Goal: Transaction & Acquisition: Purchase product/service

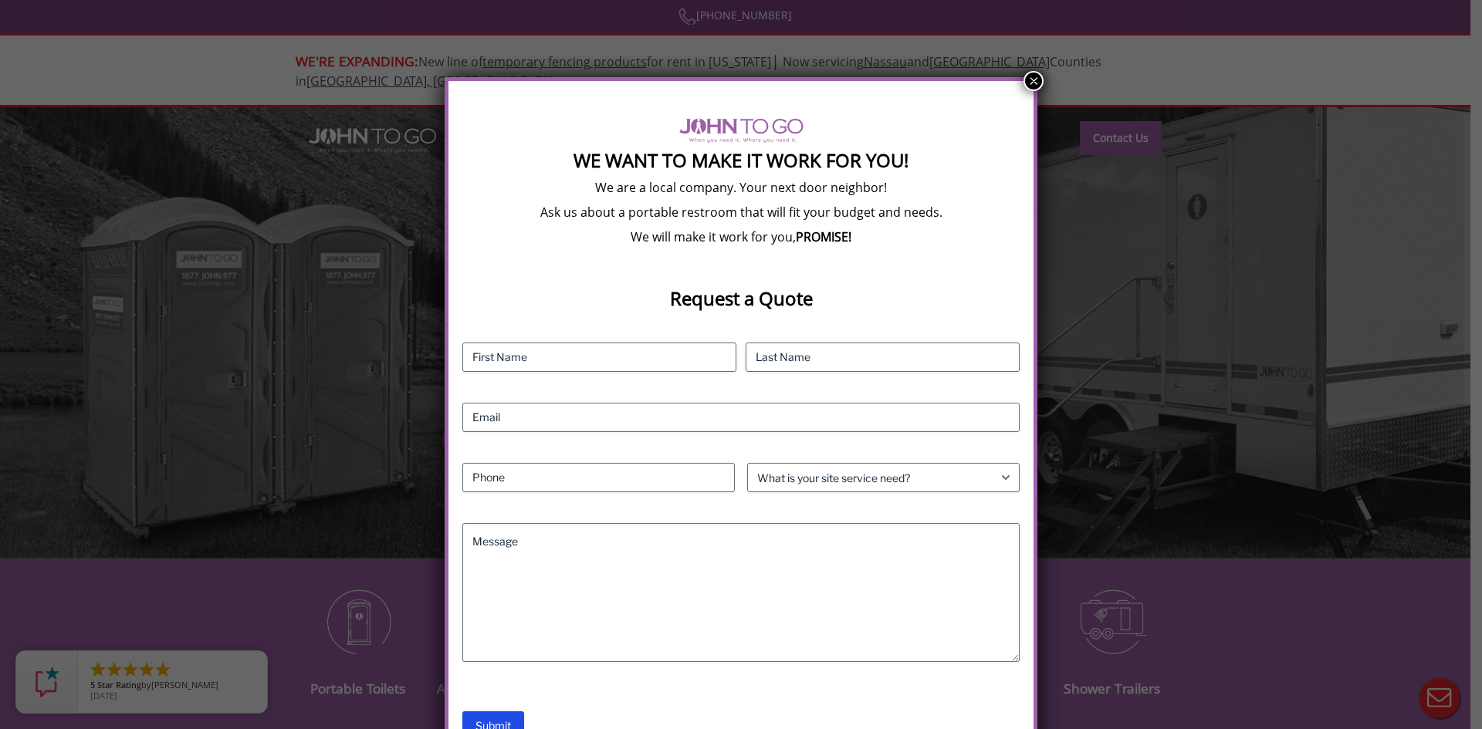
click at [1034, 82] on button "×" at bounding box center [1033, 81] width 20 height 20
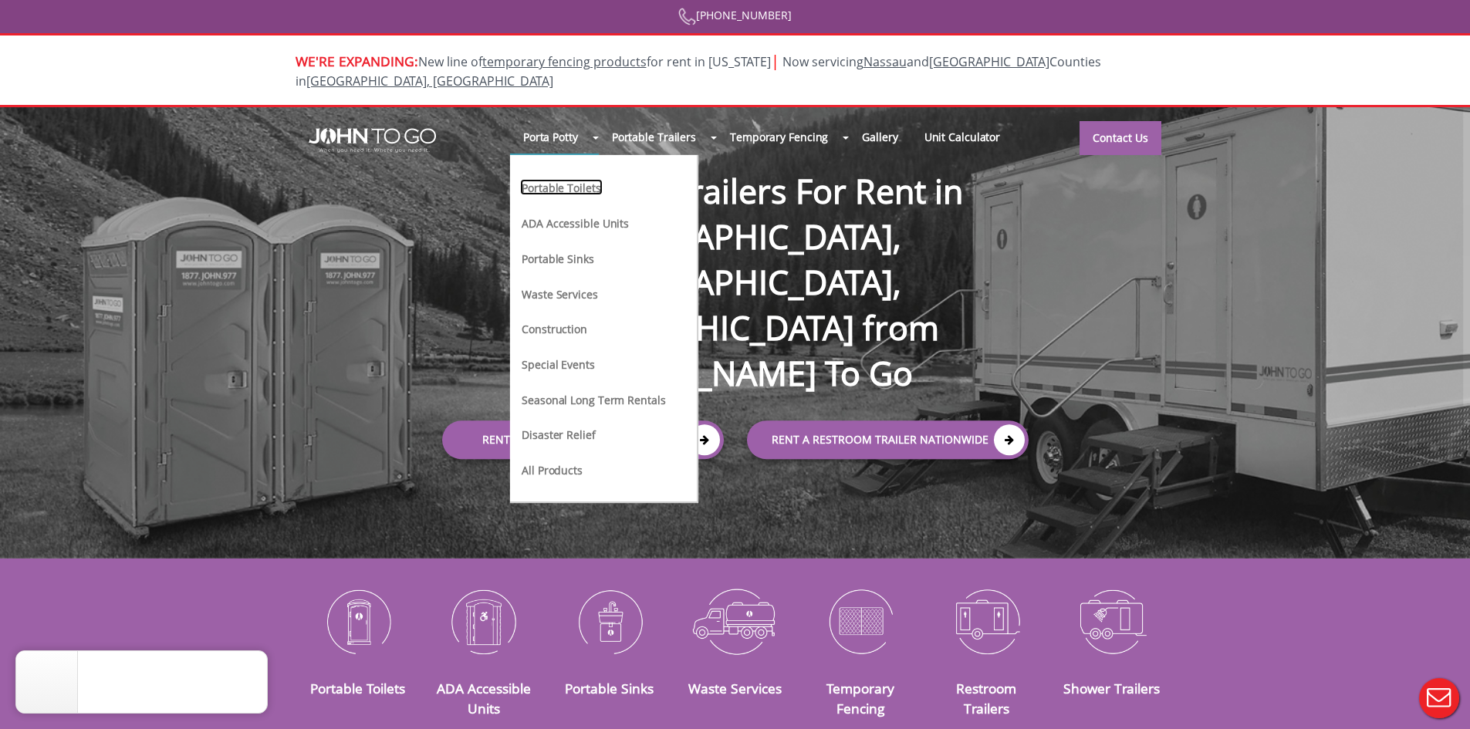
click at [557, 179] on link "Portable Toilets" at bounding box center [561, 187] width 82 height 16
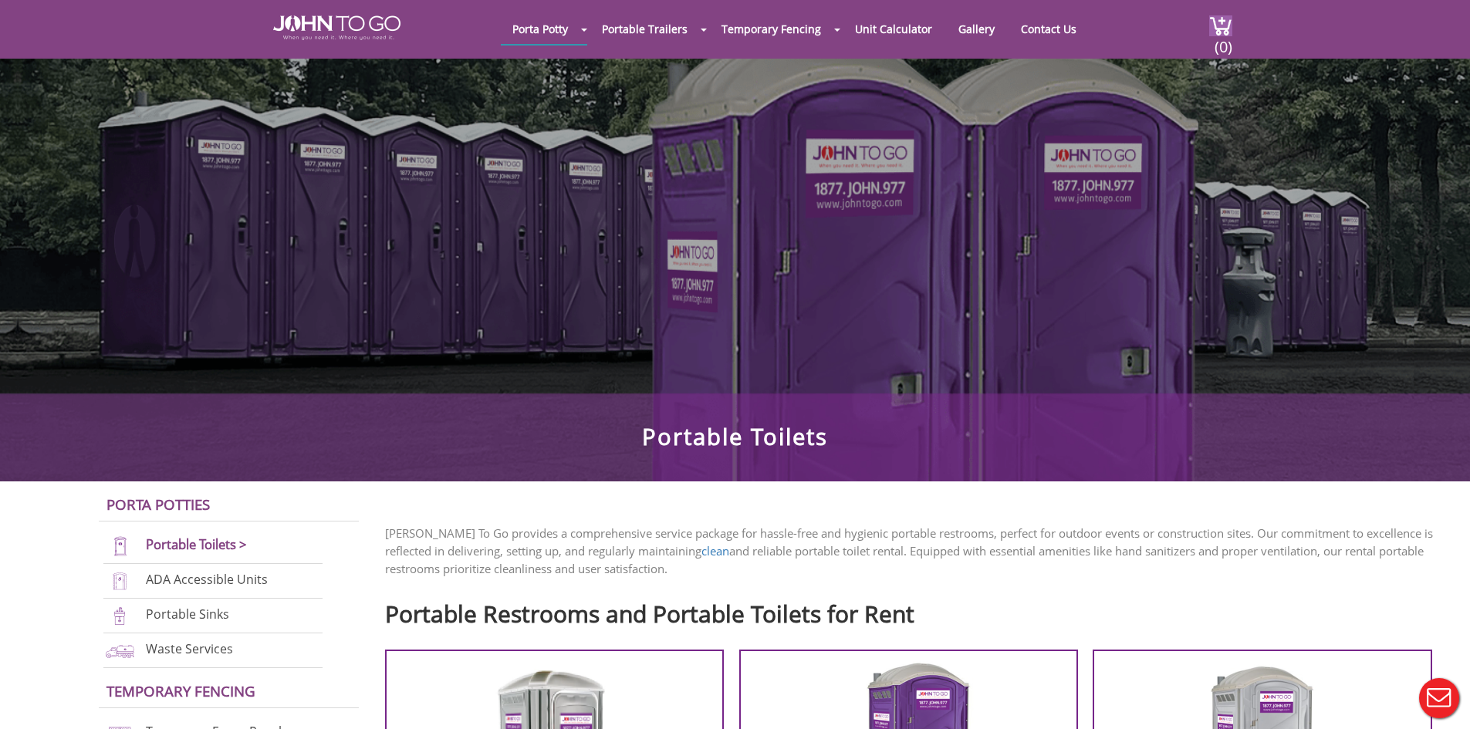
scroll to position [309, 0]
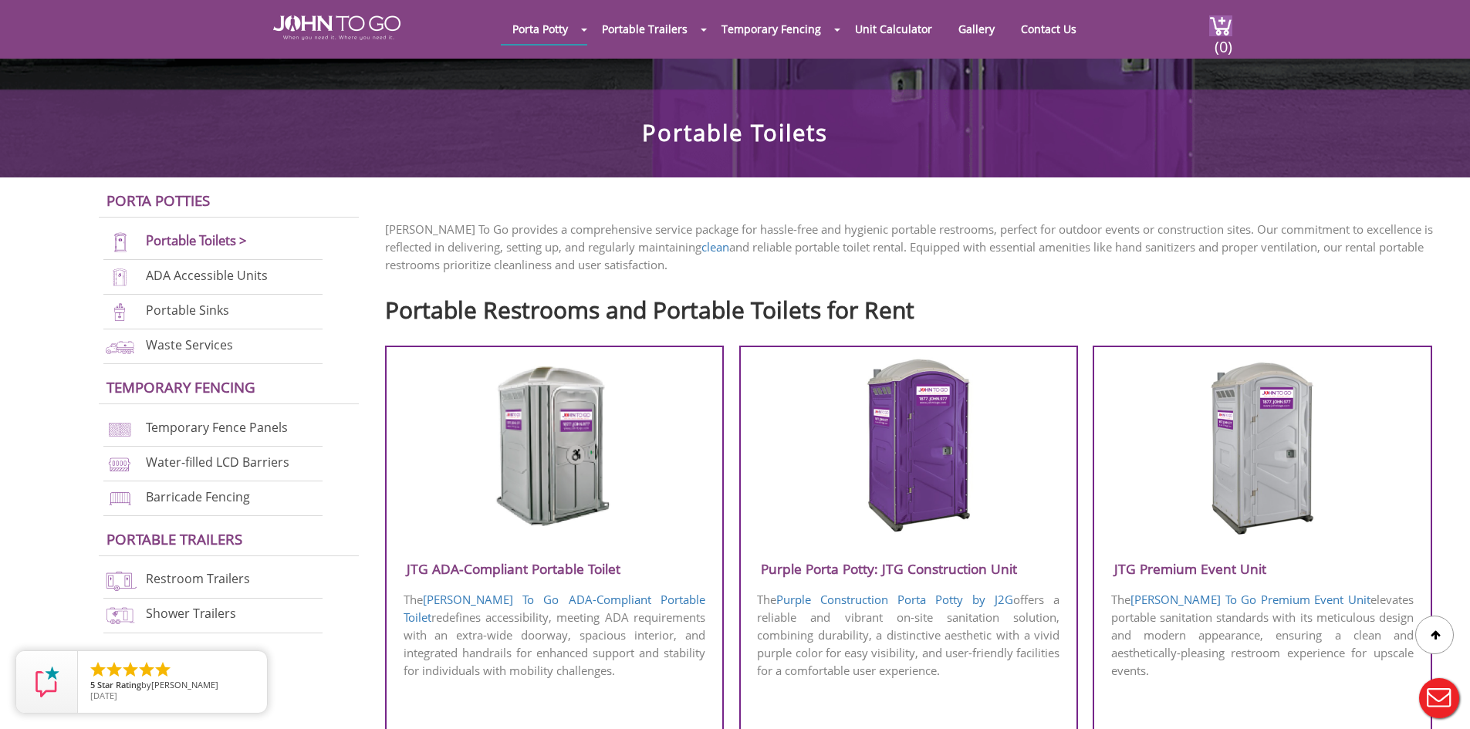
click at [1253, 463] on img at bounding box center [1261, 446] width 147 height 178
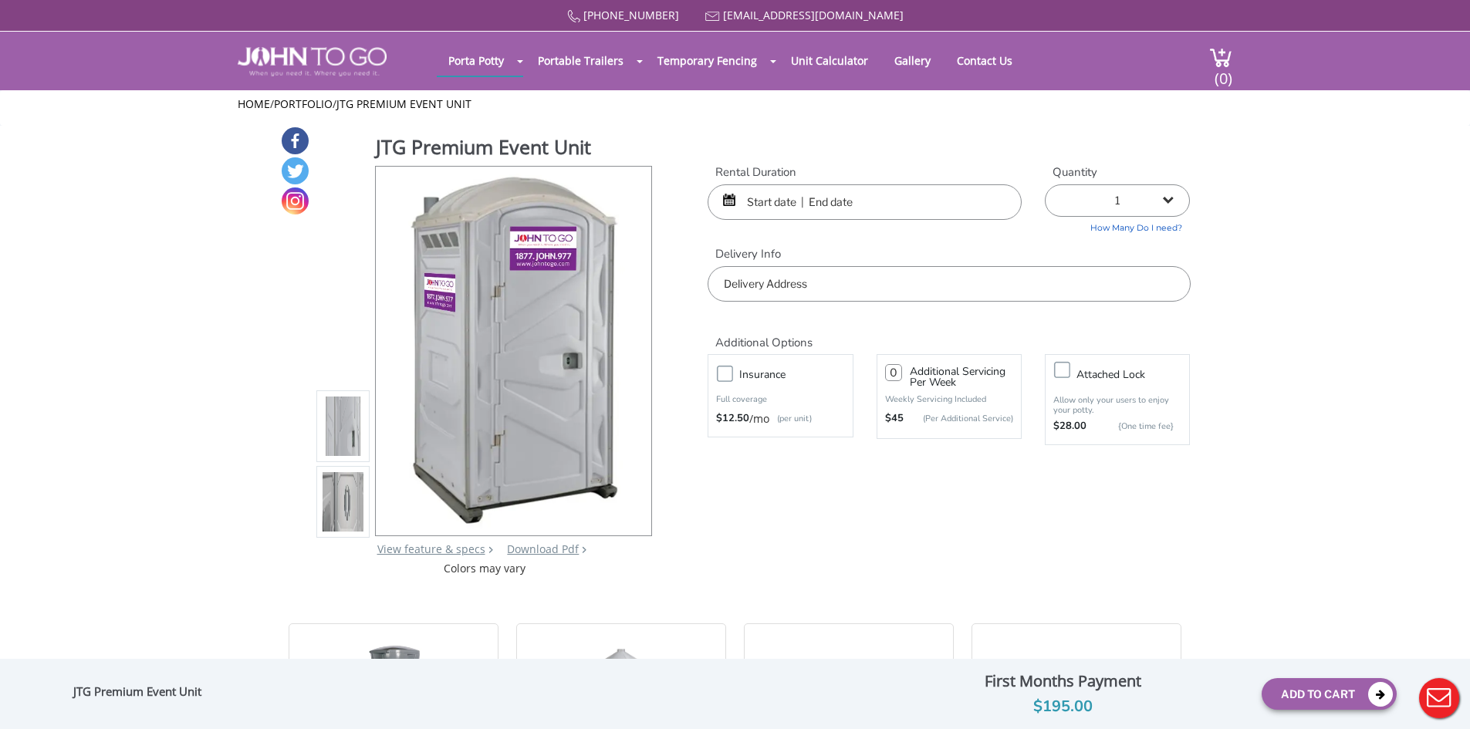
click at [343, 505] on img at bounding box center [344, 501] width 42 height 363
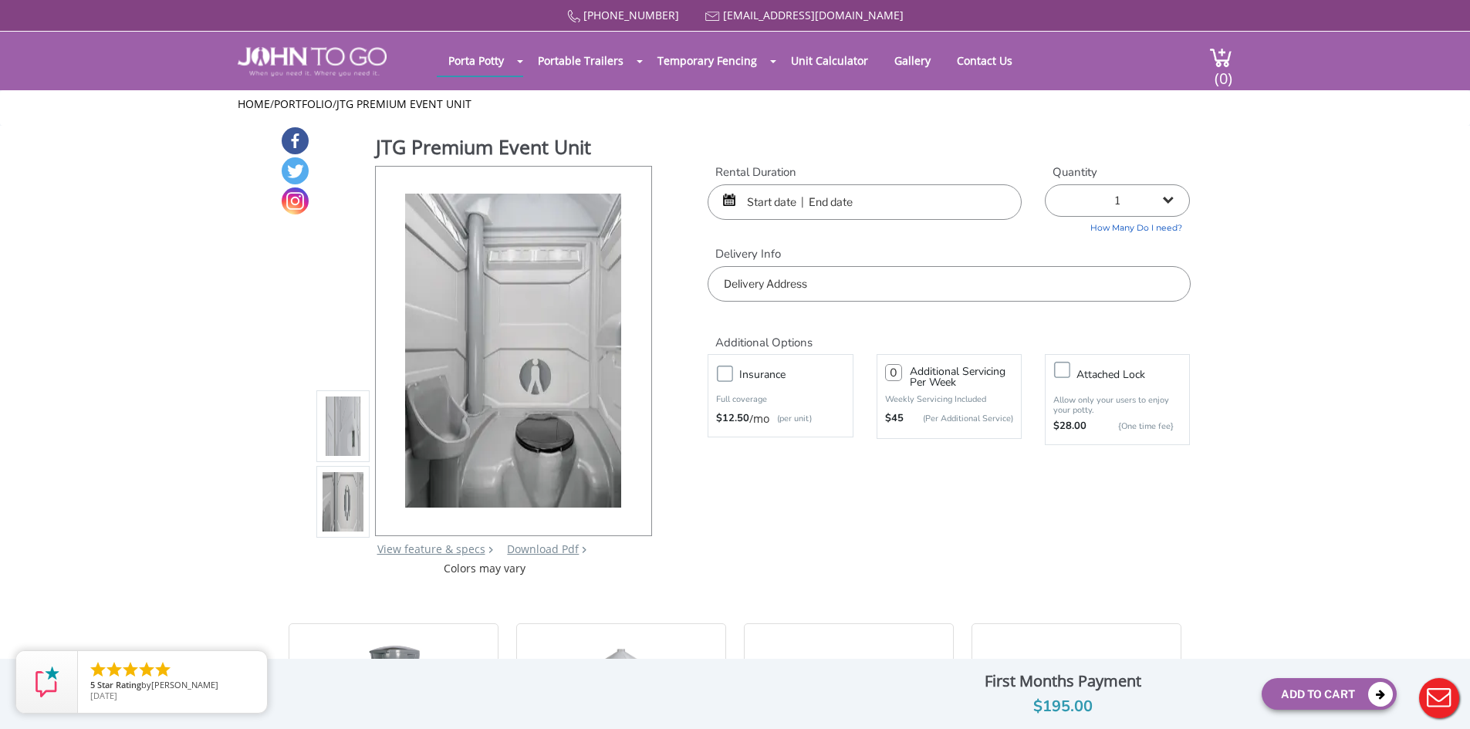
click at [348, 443] on img at bounding box center [344, 426] width 42 height 363
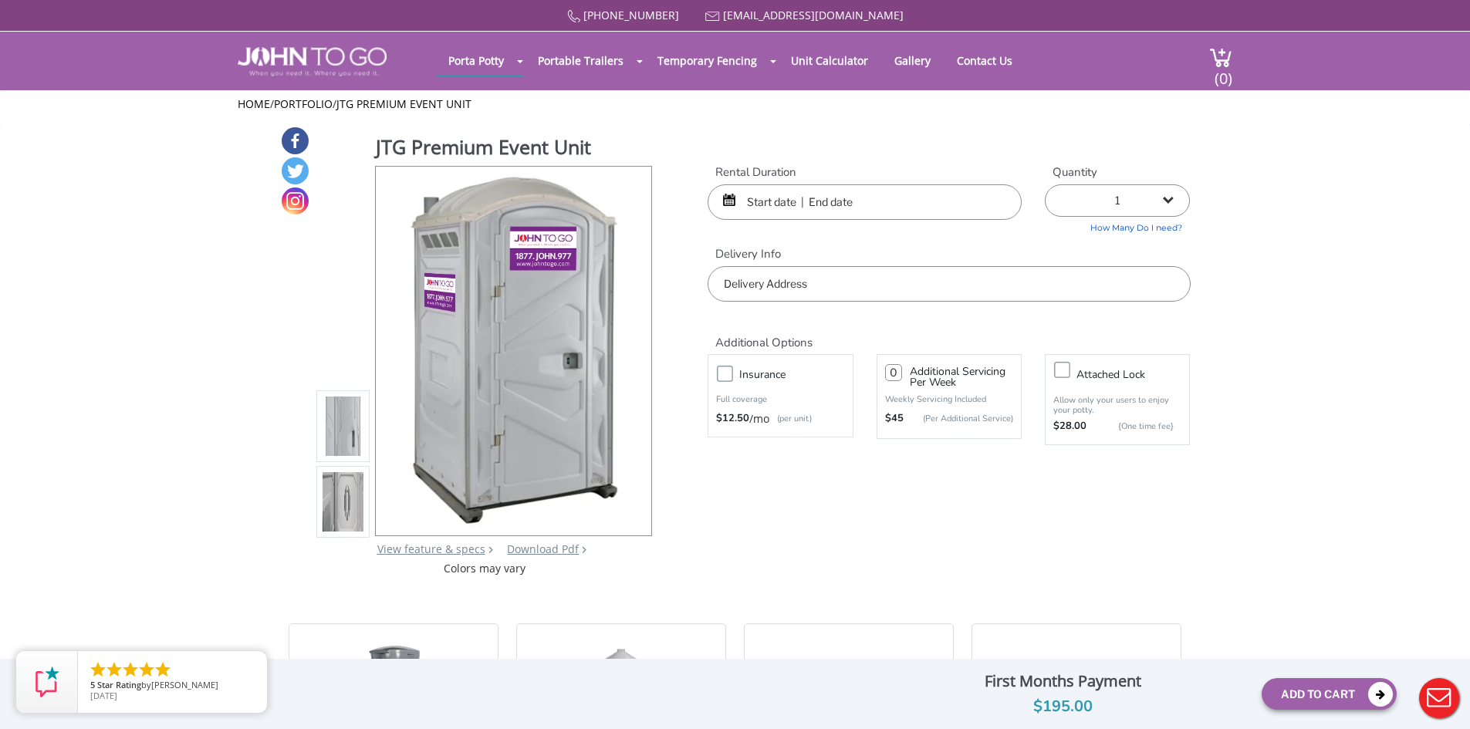
click at [341, 484] on img at bounding box center [344, 501] width 42 height 363
